Goal: Browse casually: Explore the website without a specific task or goal

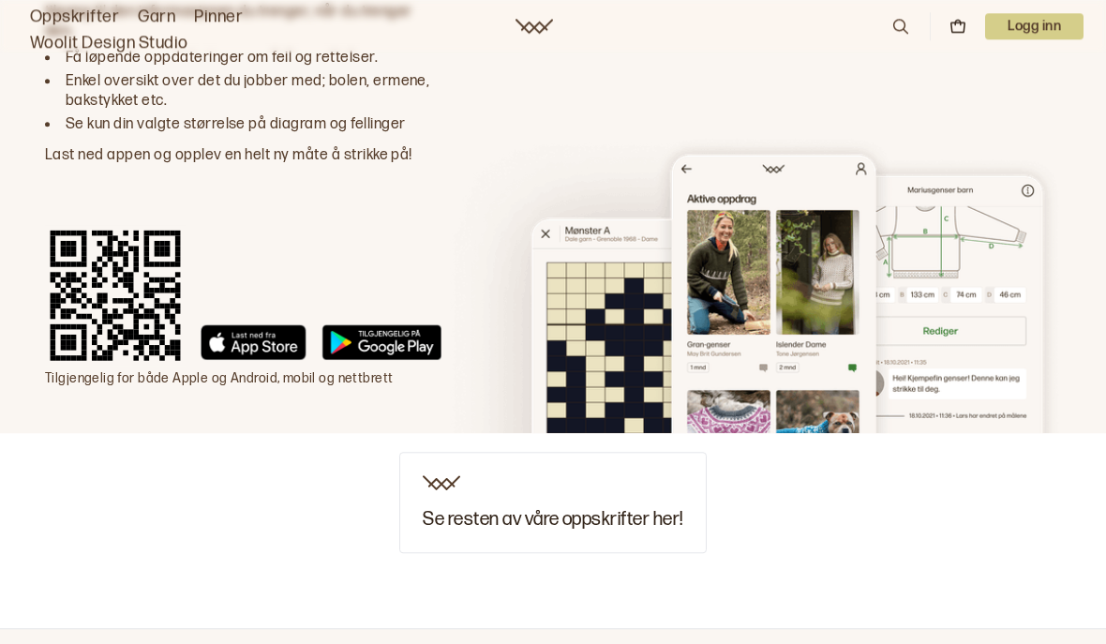
scroll to position [3012, 0]
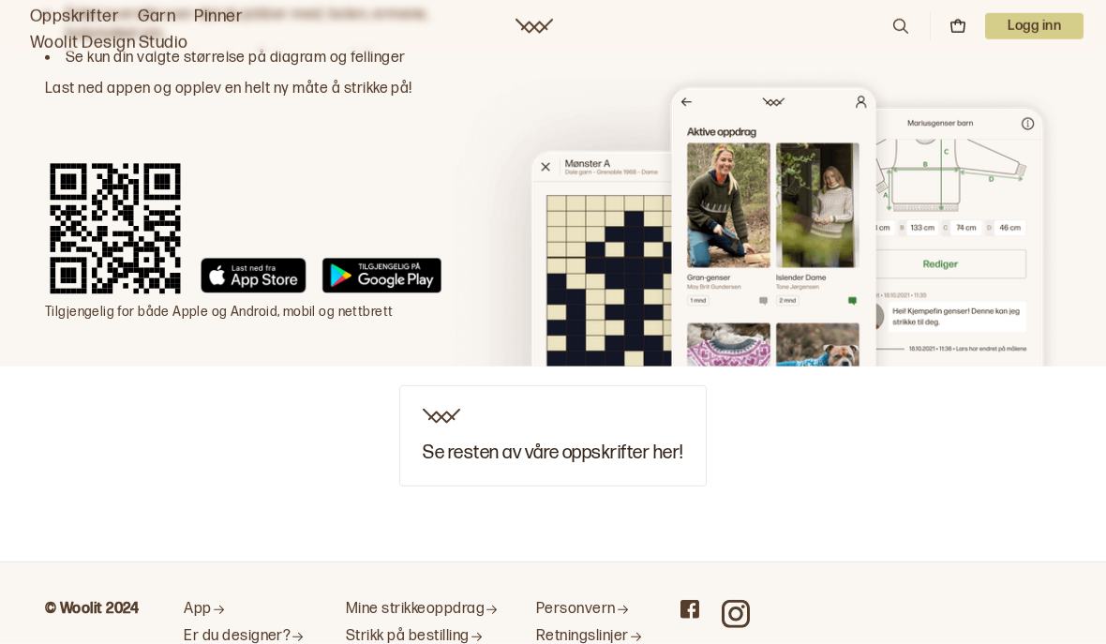
click at [663, 443] on h3 "Se resten av våre oppskrifter her!" at bounding box center [553, 453] width 260 height 21
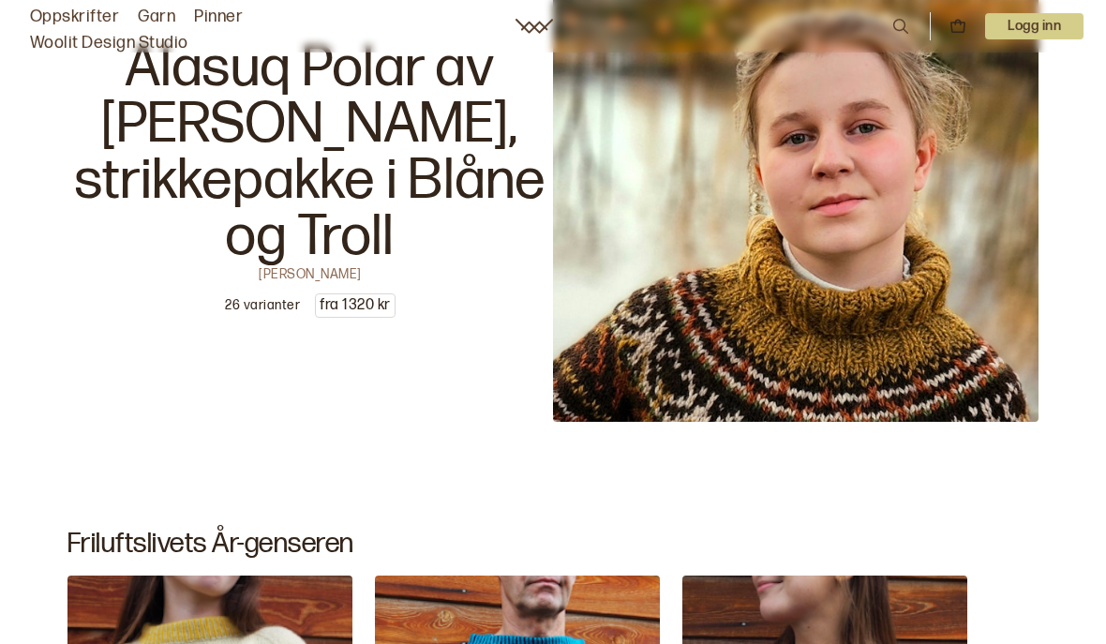
scroll to position [3520, 0]
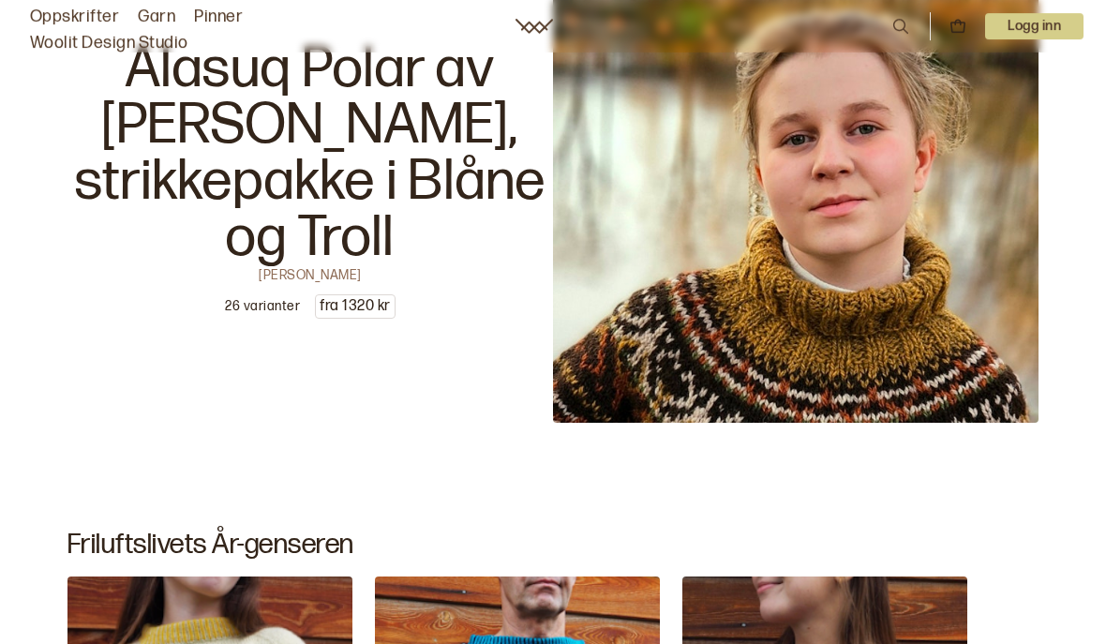
click at [990, 352] on img at bounding box center [796, 180] width 486 height 486
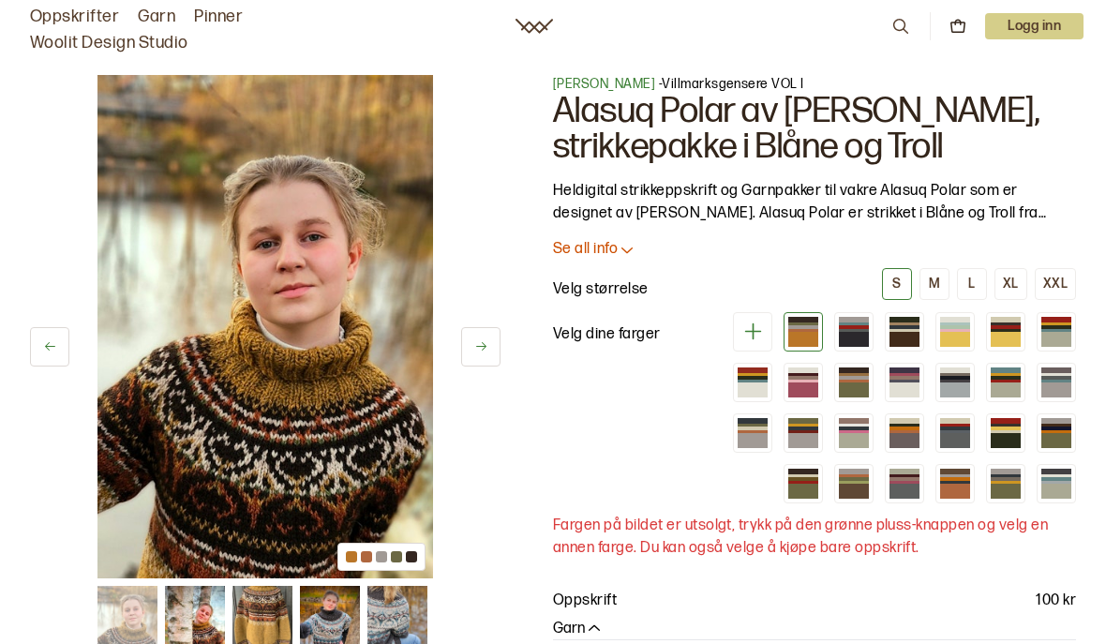
click at [969, 332] on div at bounding box center [955, 339] width 30 height 15
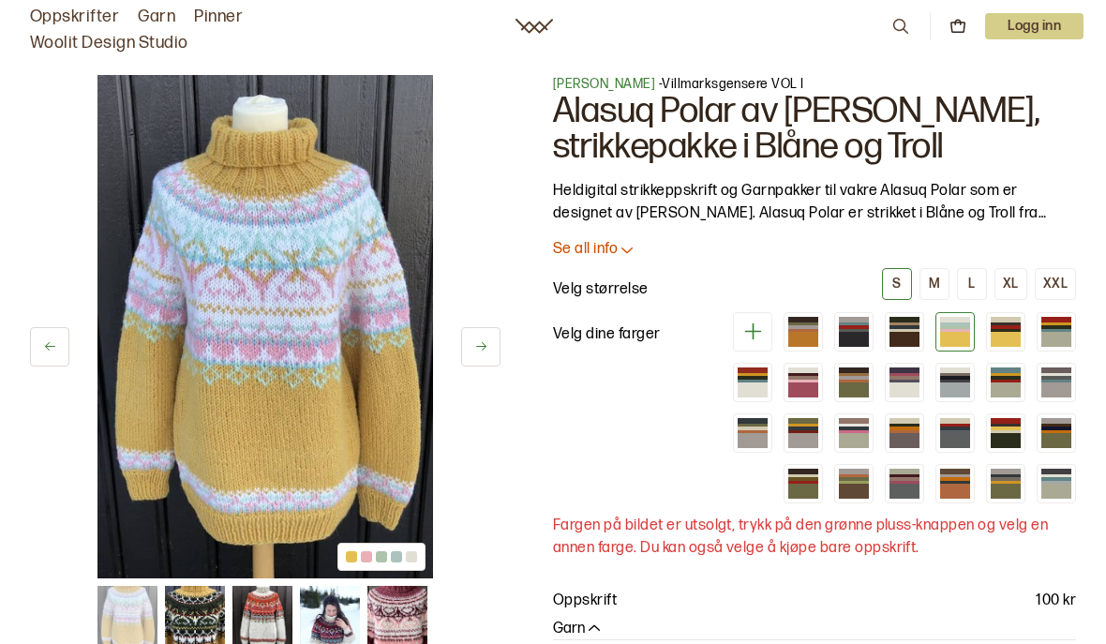
click at [1006, 338] on div at bounding box center [1006, 339] width 30 height 15
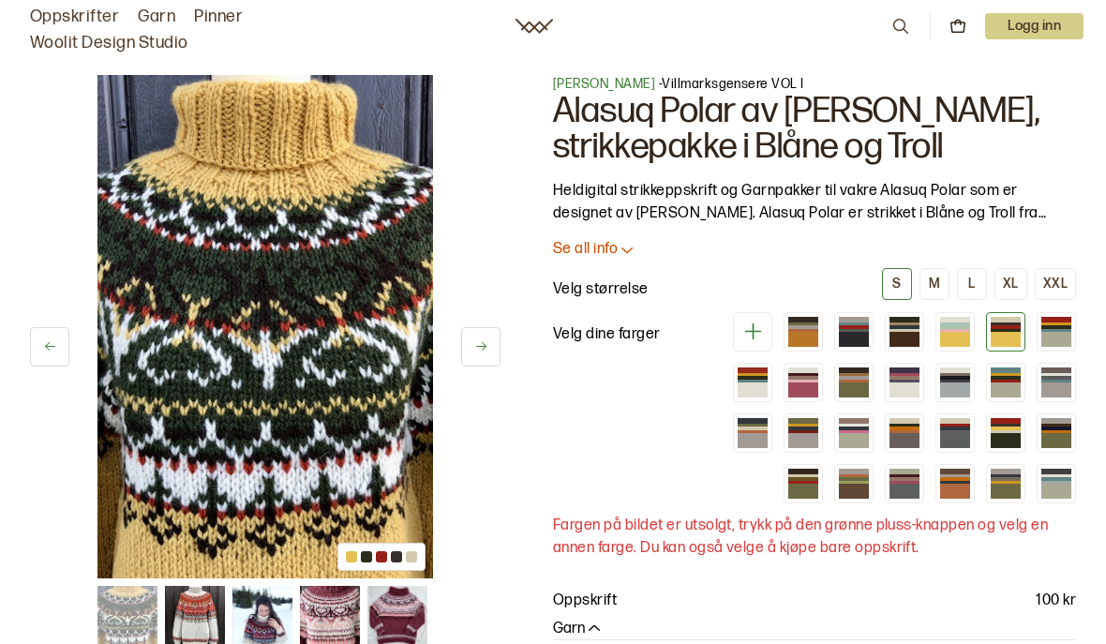
click at [909, 385] on div at bounding box center [905, 390] width 30 height 15
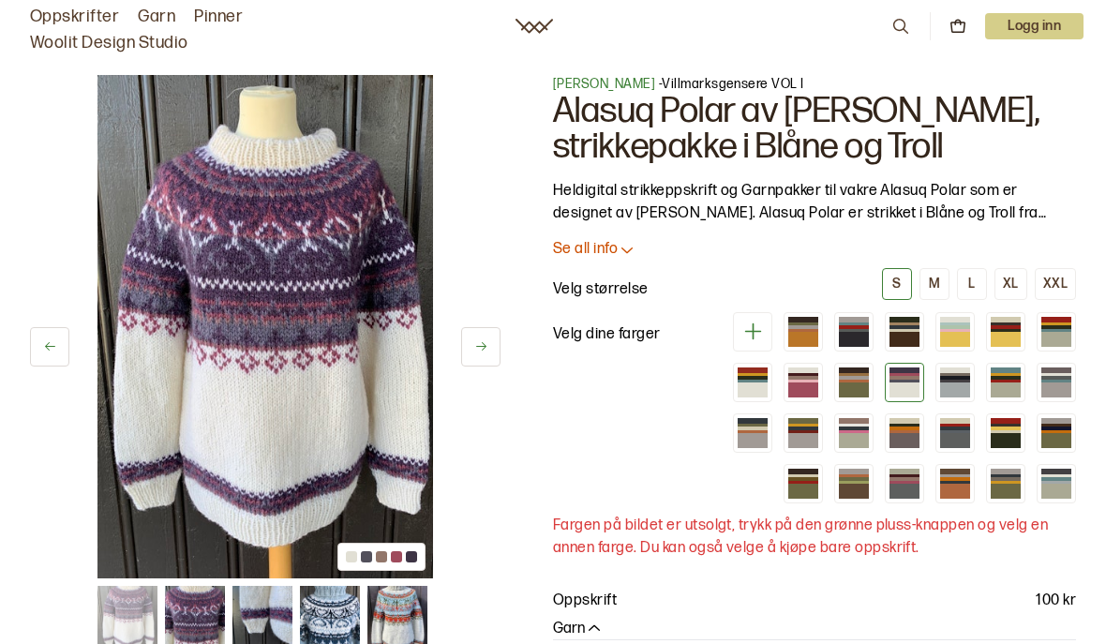
click at [947, 494] on div at bounding box center [955, 491] width 30 height 15
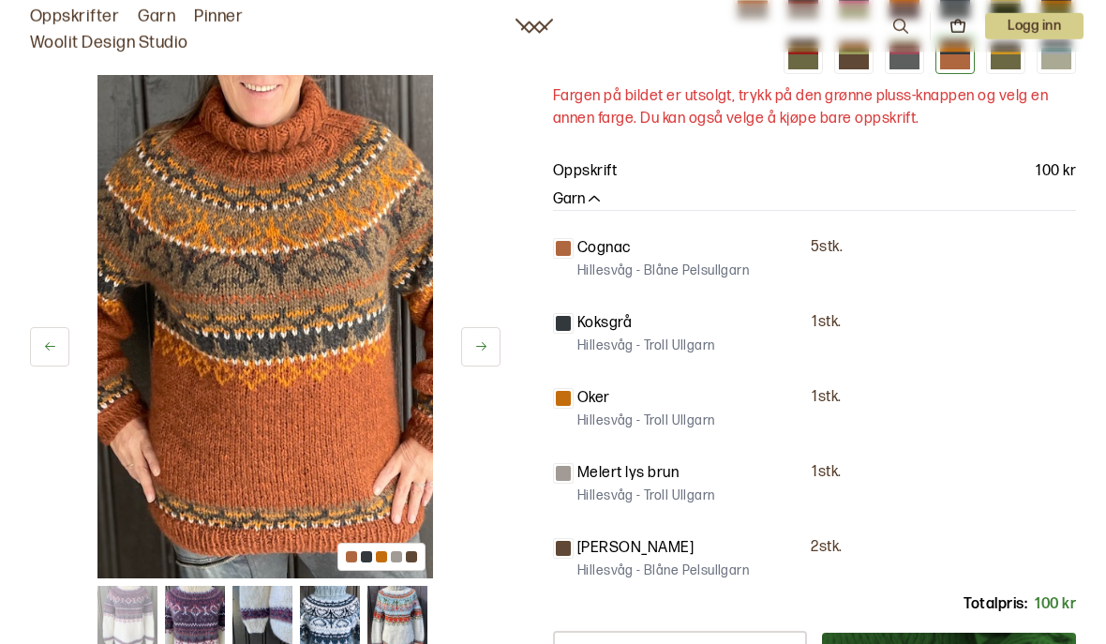
scroll to position [440, 0]
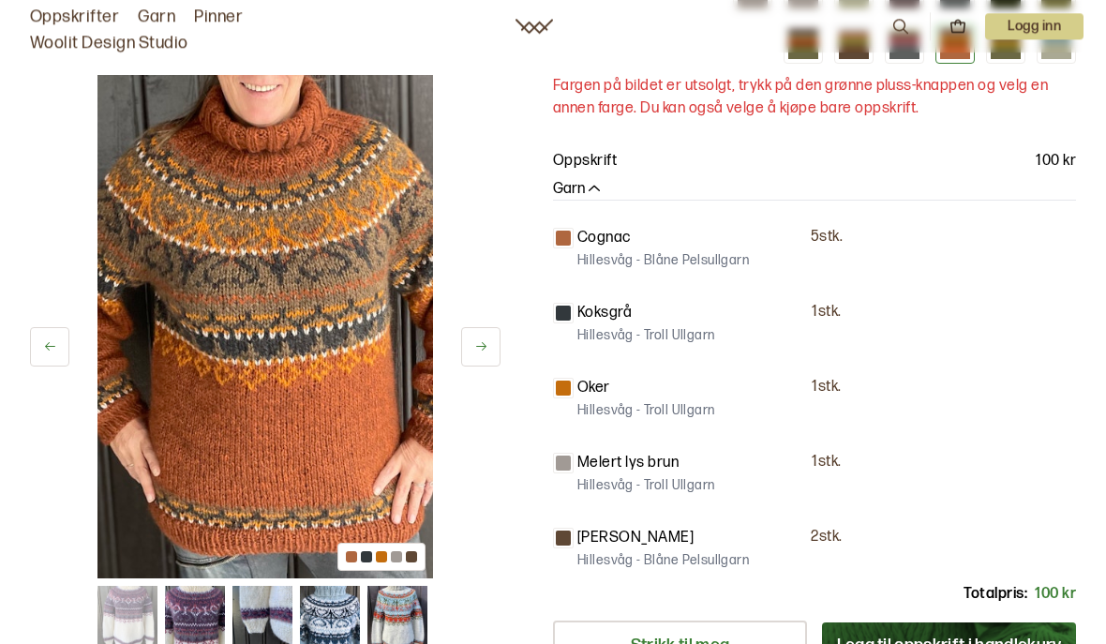
click at [5, 88] on div "35 av 38 35 av 38 [PERSON_NAME] - Villmarksgensere VOL I Alasuq Polar av [PERSO…" at bounding box center [553, 289] width 1106 height 1382
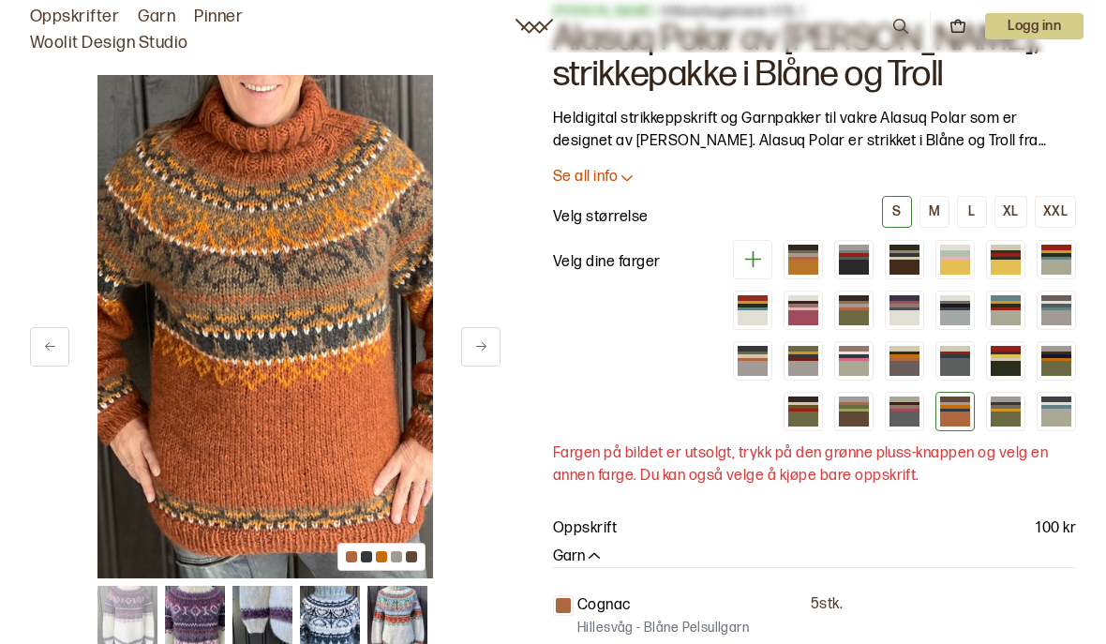
scroll to position [0, 0]
